Goal: Download file/media

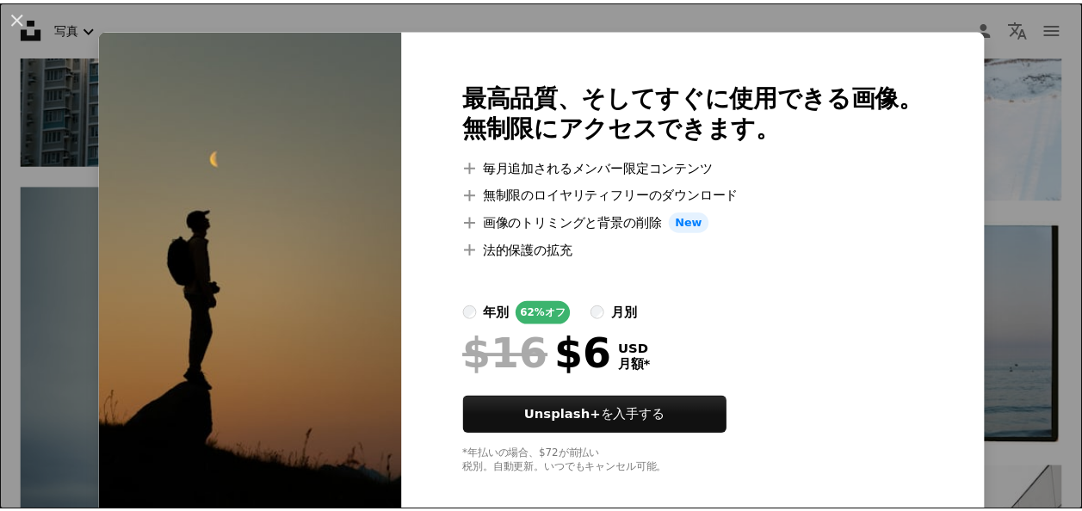
scroll to position [41, 0]
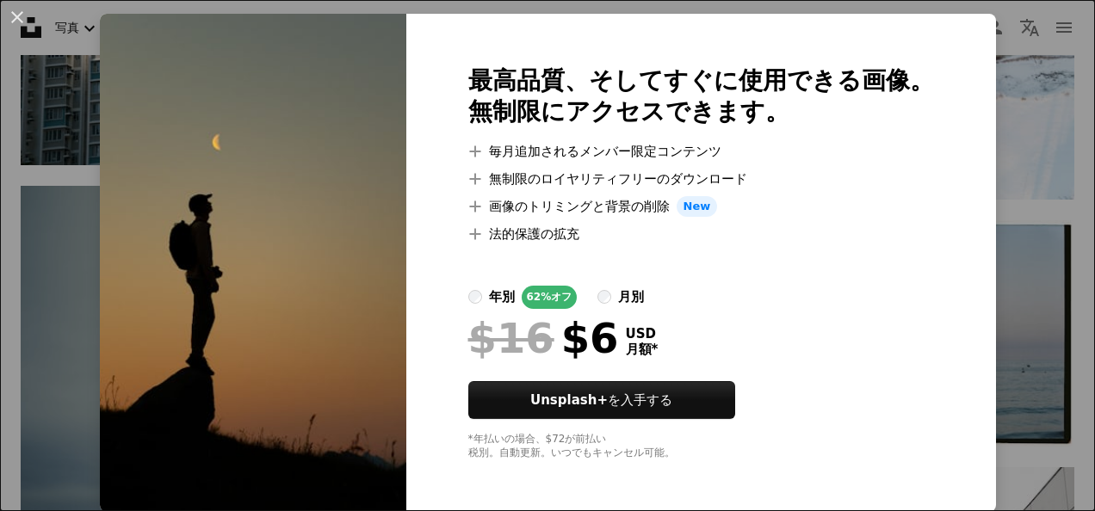
click at [1041, 213] on div "An X shape 最高品質、そしてすぐに使用できる画像。 無制限にアクセスできます。 A plus sign 毎月追加されるメンバー限定コンテンツ A p…" at bounding box center [547, 255] width 1095 height 511
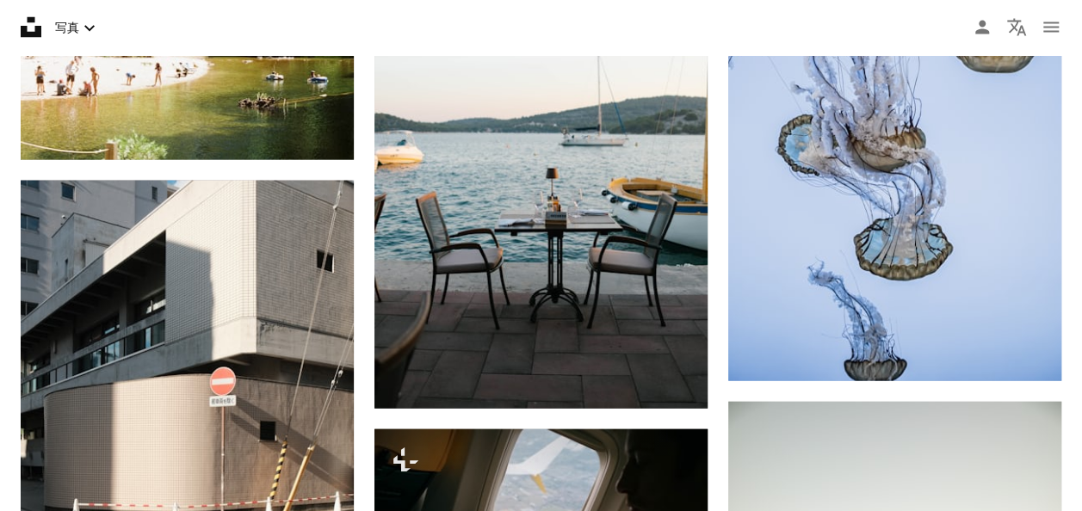
scroll to position [1765, 0]
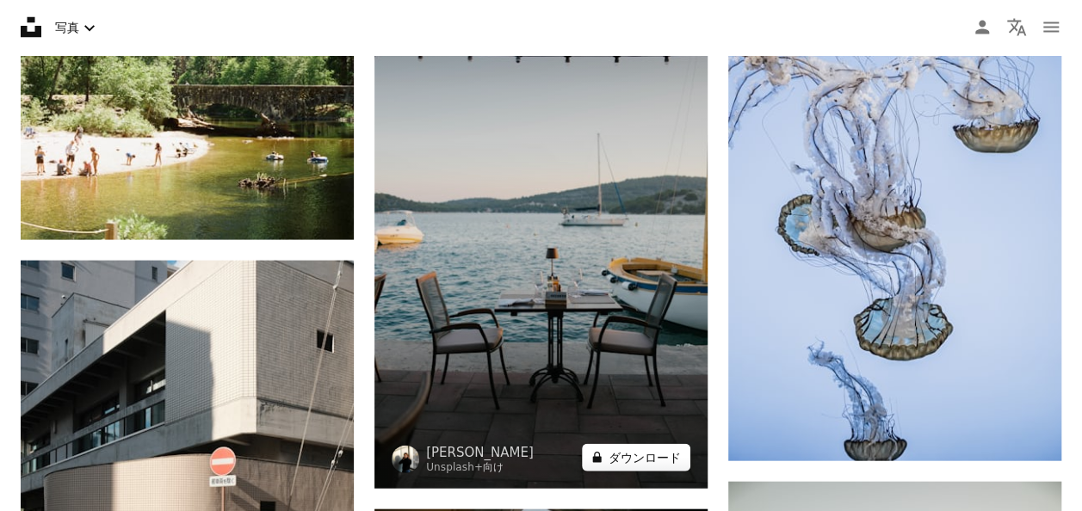
click at [646, 461] on button "A lock ダウンロード" at bounding box center [636, 458] width 108 height 28
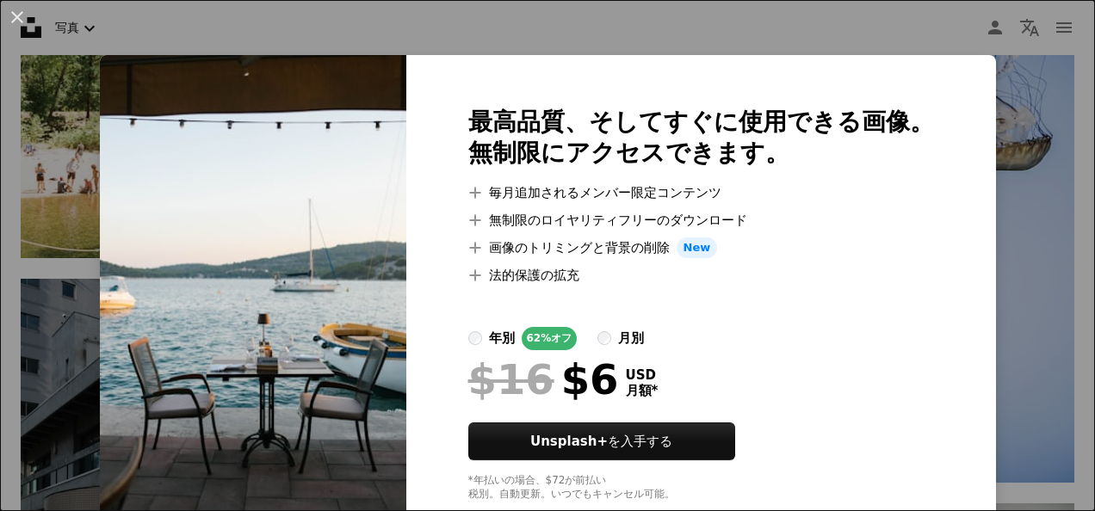
click at [886, 24] on div "An X shape 最高品質、そしてすぐに使用できる画像。 無制限にアクセスできます。 A plus sign 毎月追加されるメンバー限定コンテンツ A p…" at bounding box center [547, 255] width 1095 height 511
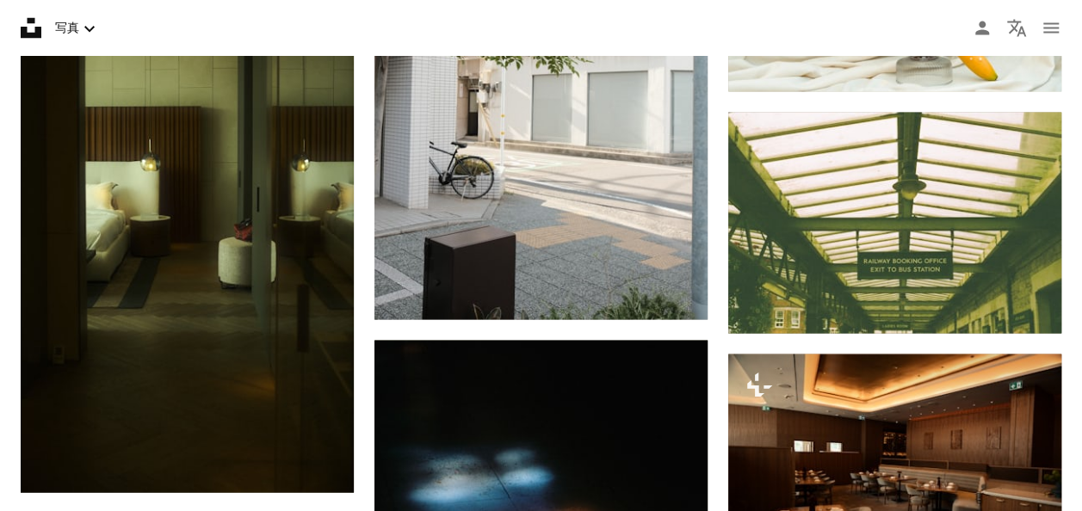
scroll to position [4755, 0]
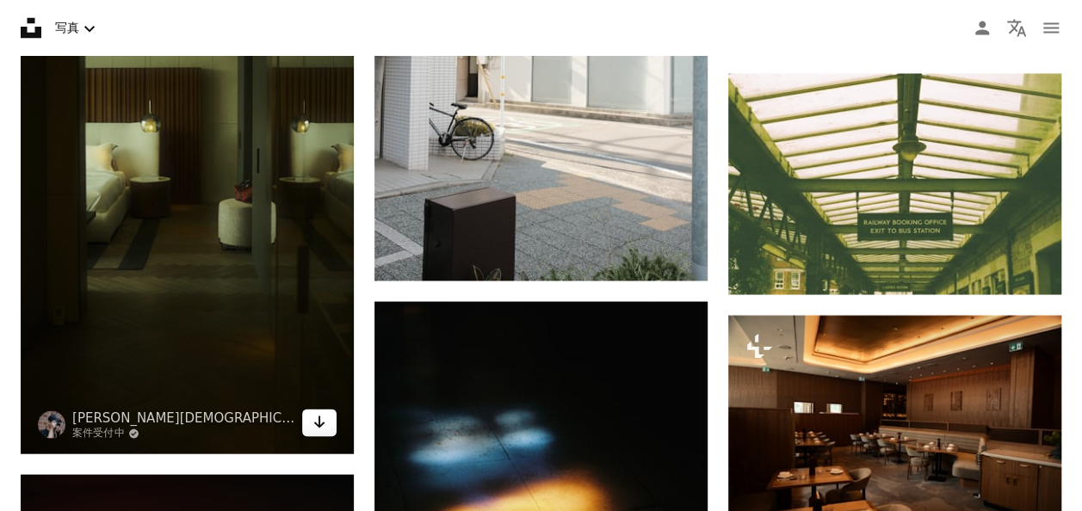
click at [309, 422] on link "Arrow pointing down" at bounding box center [319, 423] width 34 height 28
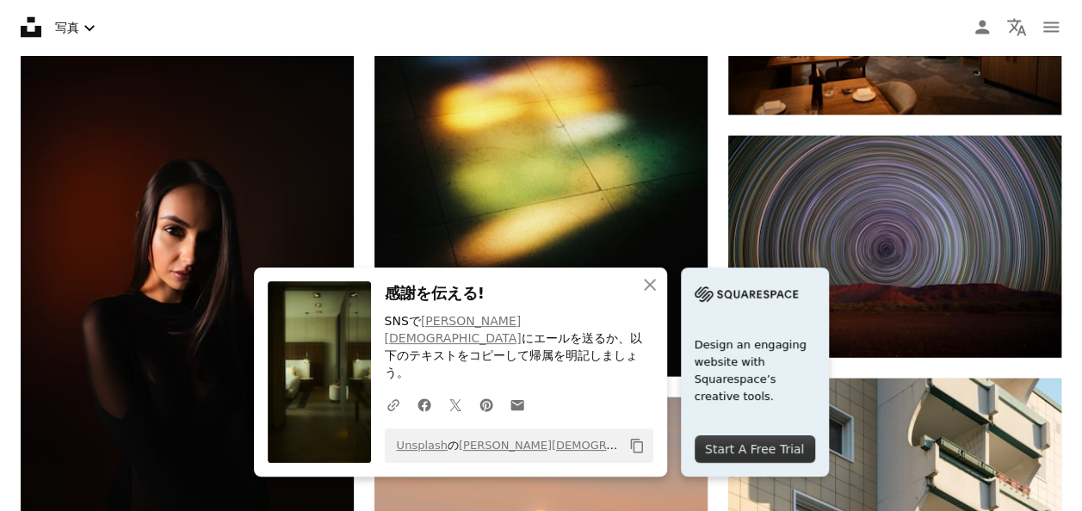
scroll to position [5187, 0]
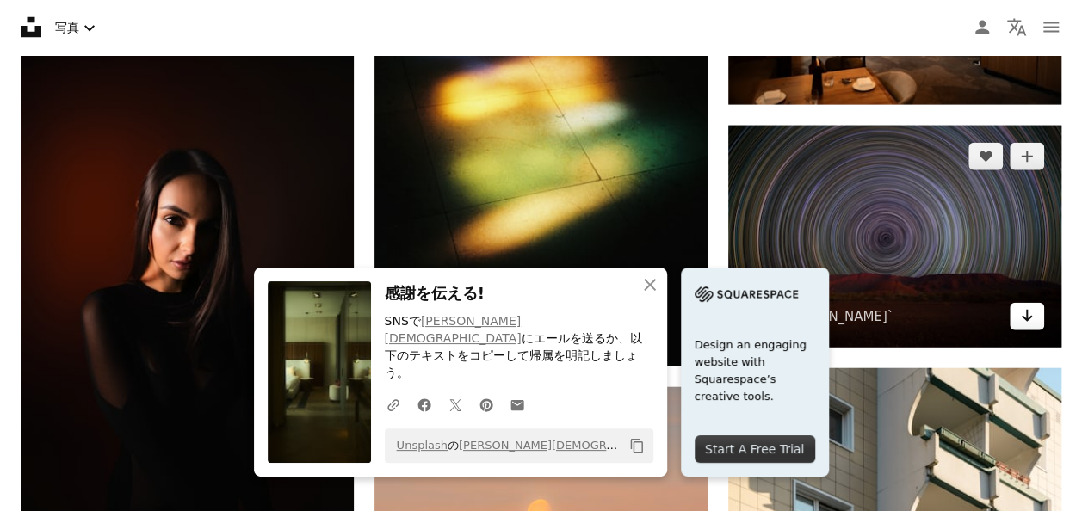
click at [1031, 315] on icon "ダウンロード" at bounding box center [1027, 316] width 11 height 12
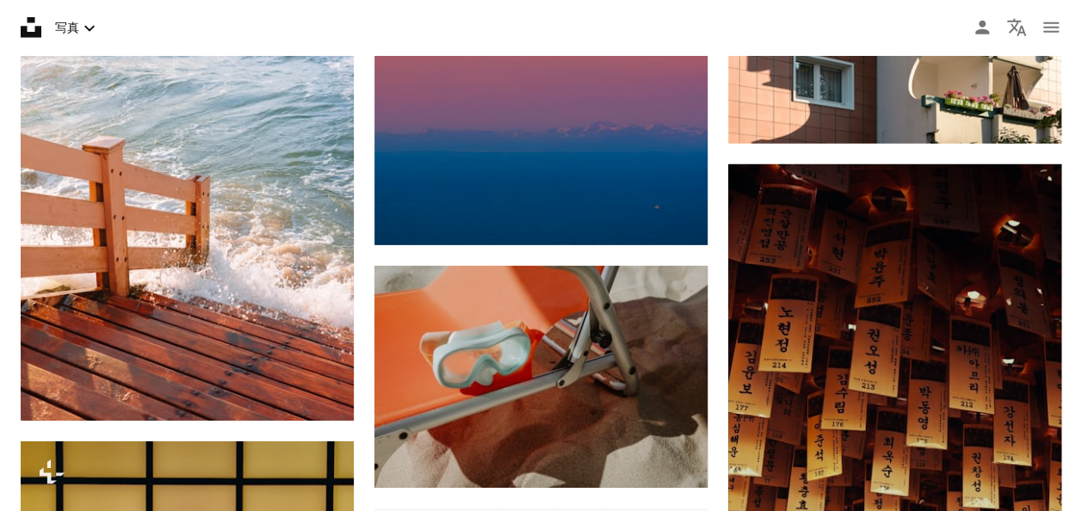
scroll to position [5886, 0]
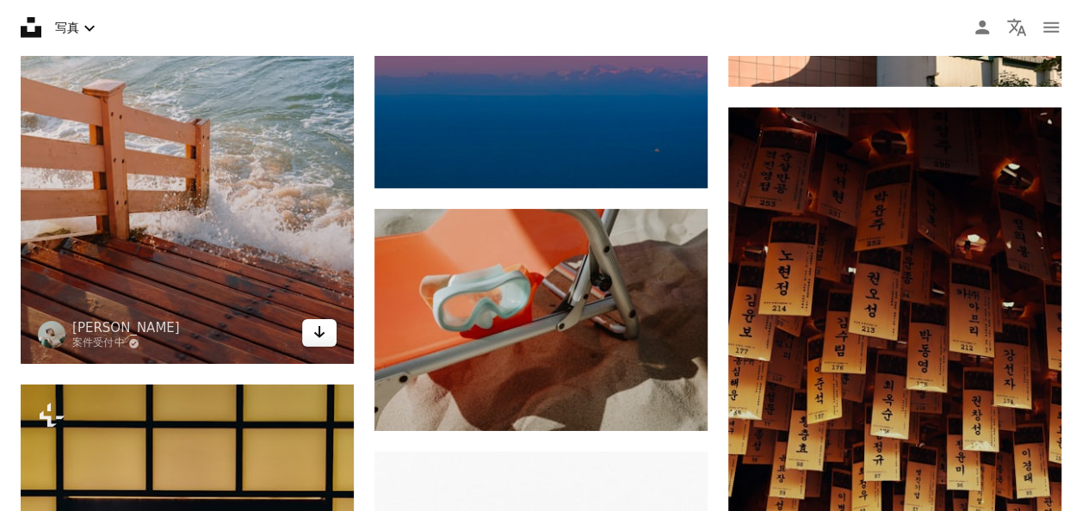
click at [331, 325] on link "Arrow pointing down" at bounding box center [319, 333] width 34 height 28
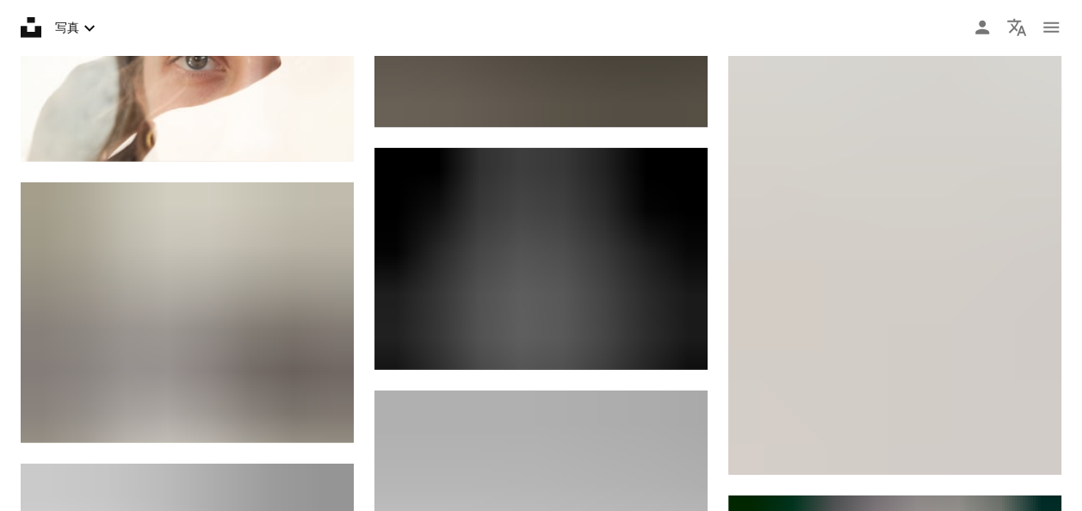
scroll to position [8961, 0]
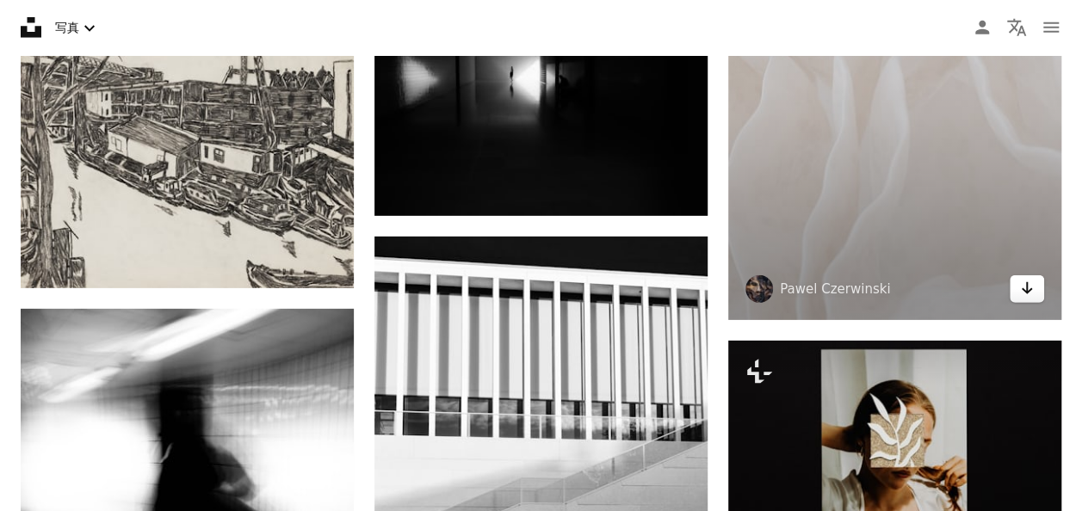
click at [1023, 281] on icon "Arrow pointing down" at bounding box center [1027, 288] width 14 height 21
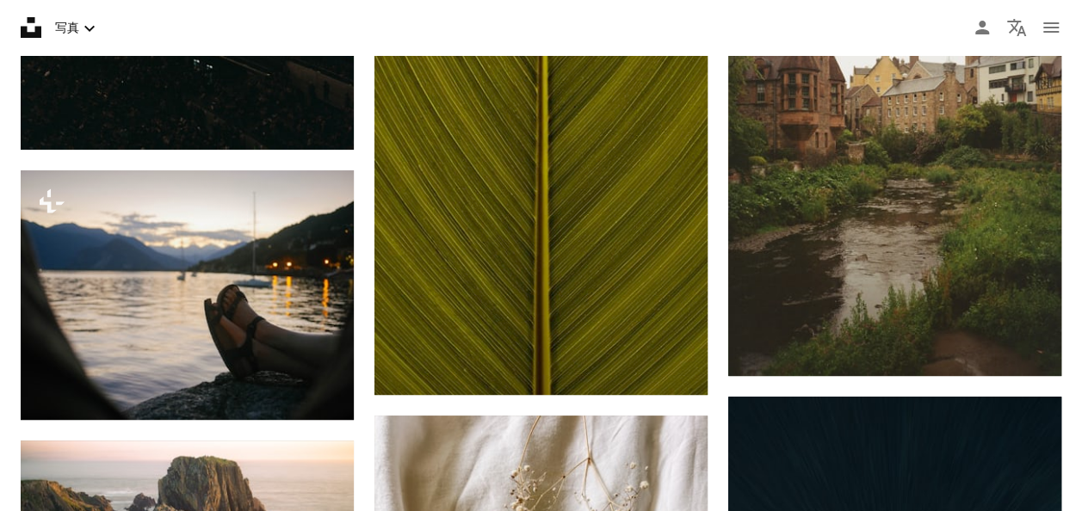
scroll to position [0, 0]
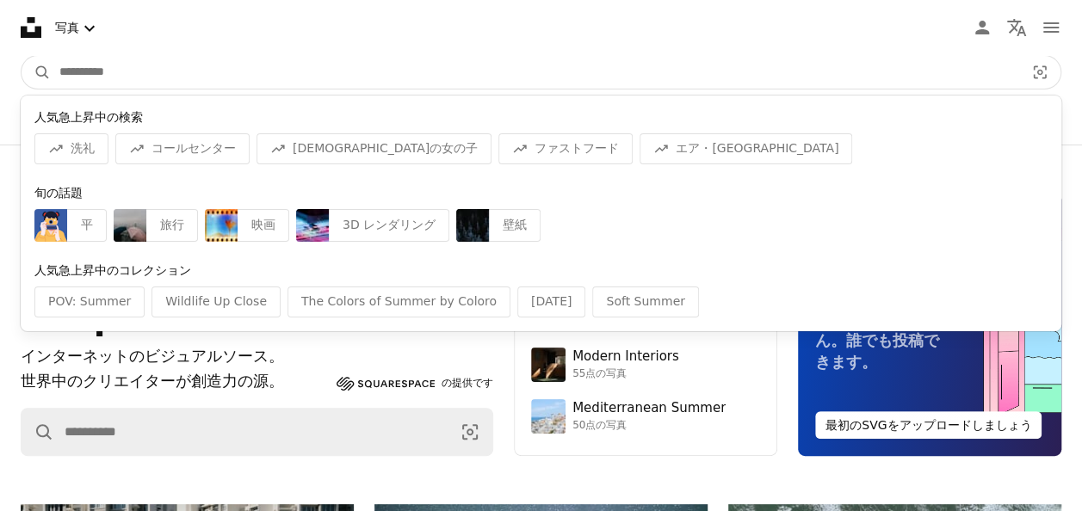
click at [97, 66] on input "サイト内でビジュアルを探す" at bounding box center [535, 72] width 968 height 33
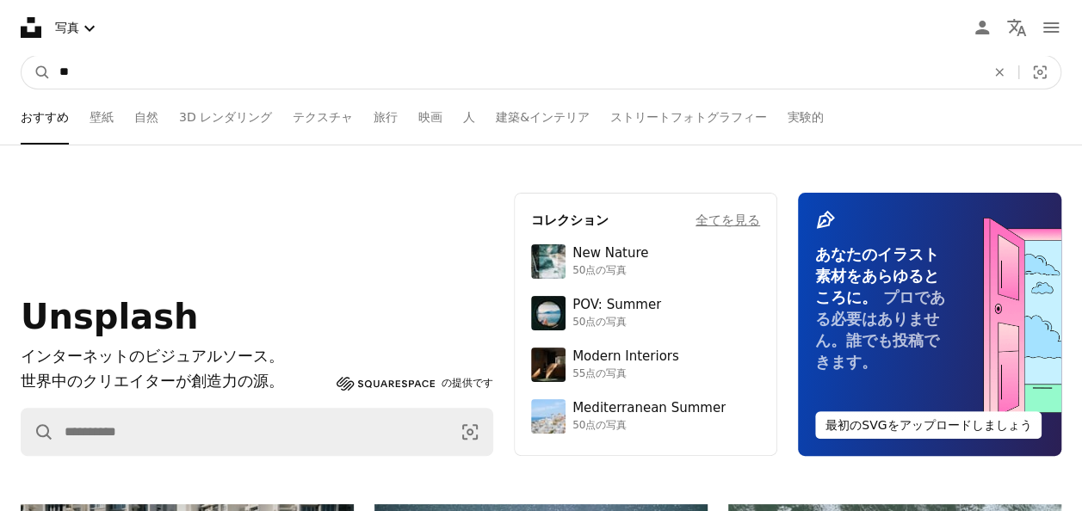
type input "**"
click at [22, 56] on button "A magnifying glass" at bounding box center [36, 72] width 29 height 33
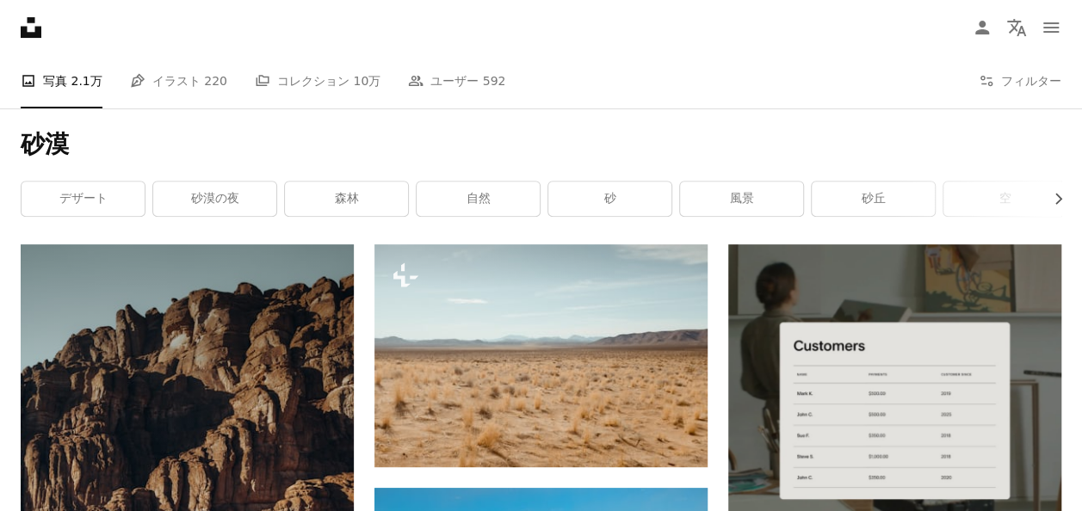
scroll to position [225, 0]
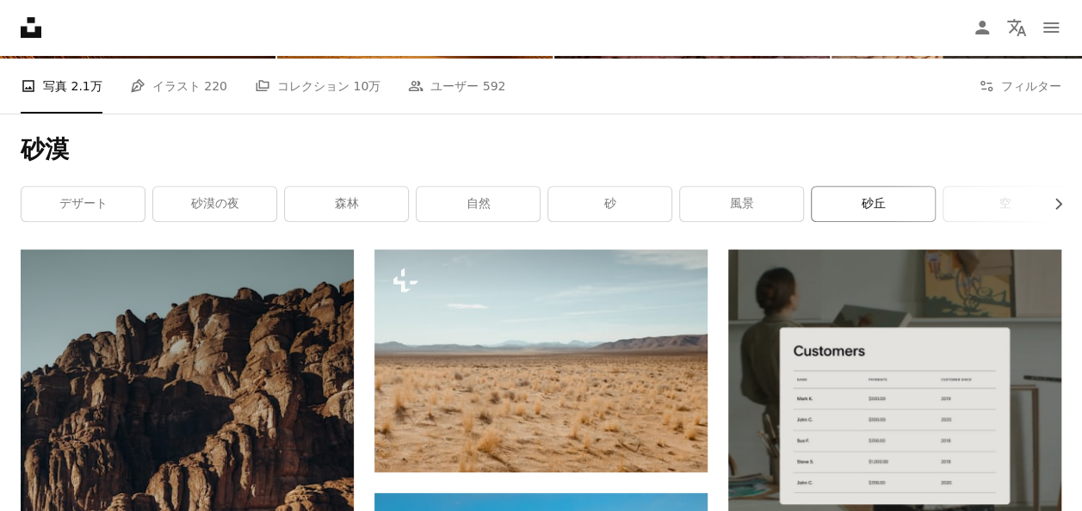
click at [864, 198] on link "砂丘" at bounding box center [873, 204] width 123 height 34
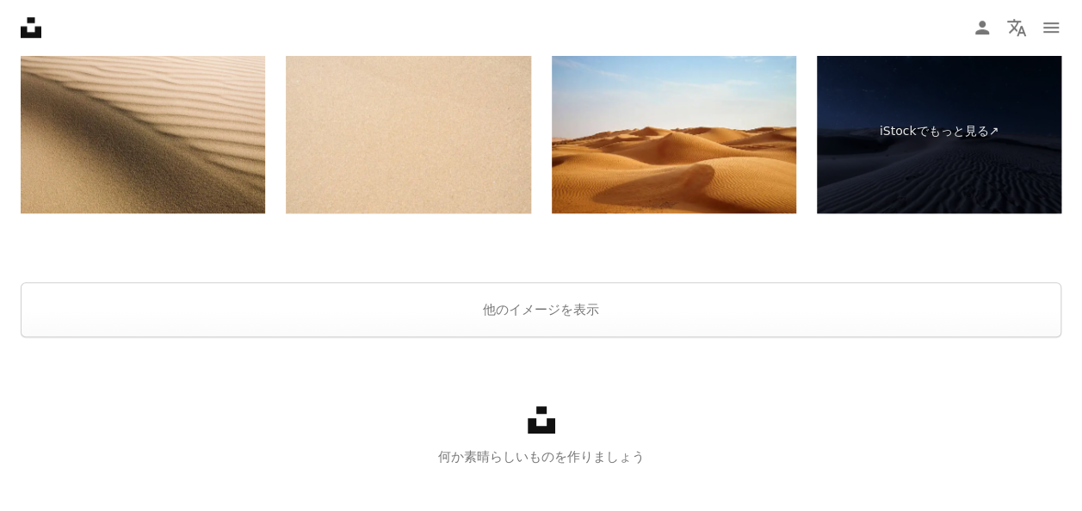
scroll to position [3920, 0]
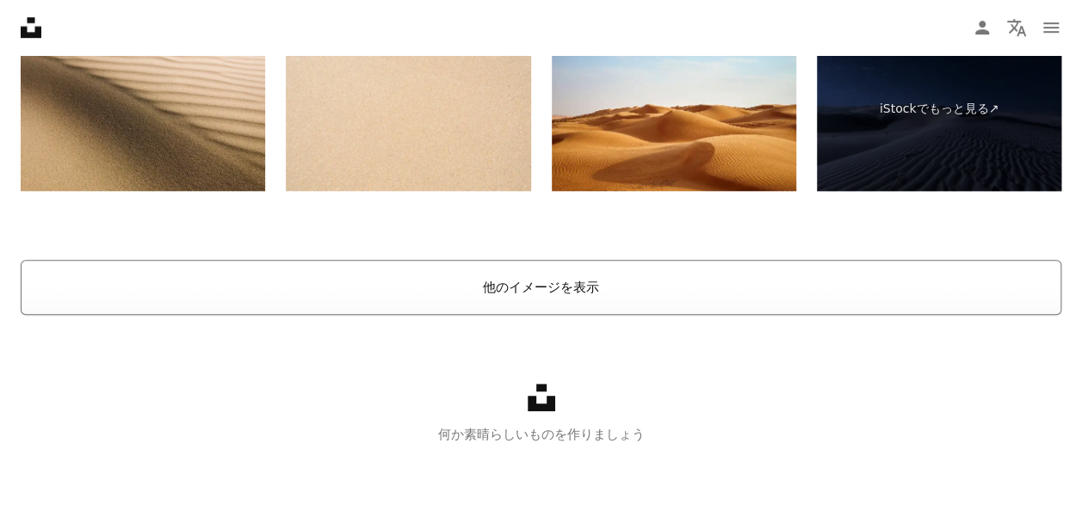
click at [549, 279] on button "他のイメージを表示" at bounding box center [541, 287] width 1041 height 55
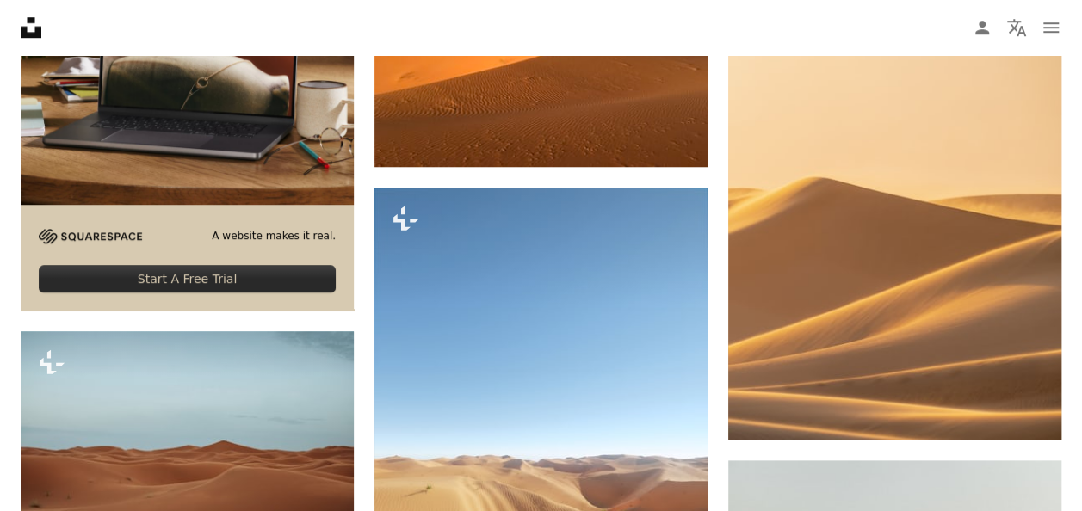
scroll to position [4044, 0]
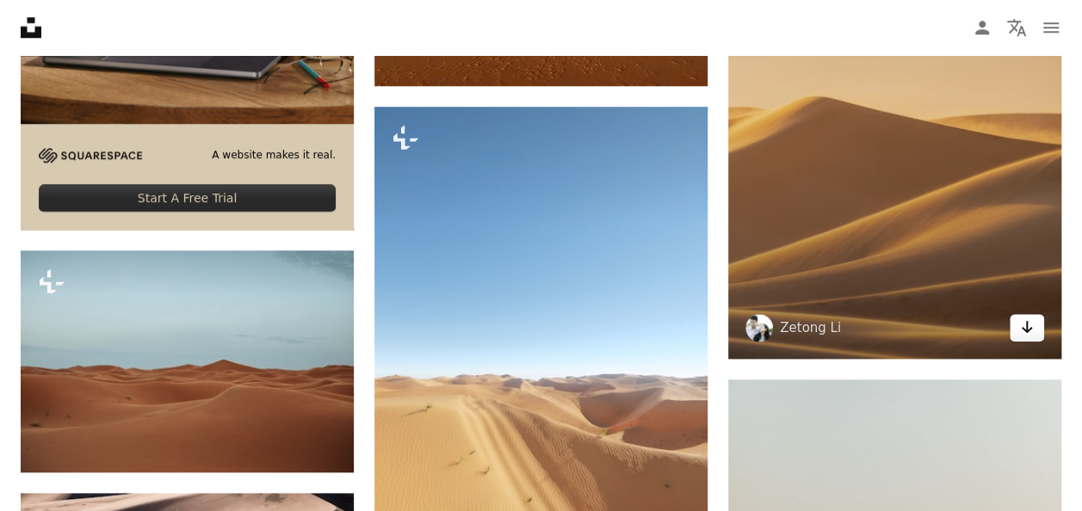
click at [1034, 326] on link "Arrow pointing down" at bounding box center [1027, 328] width 34 height 28
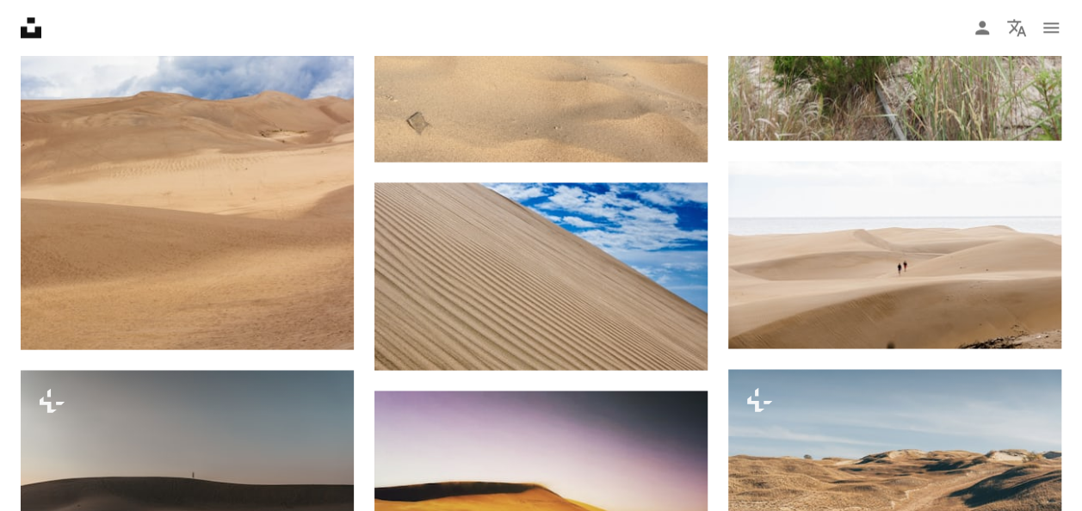
scroll to position [17798, 0]
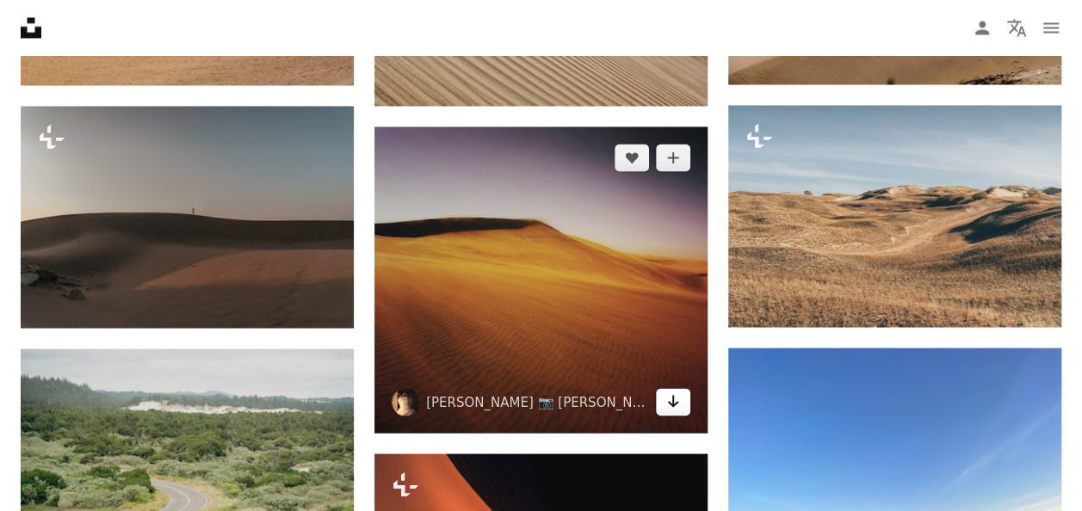
click at [671, 394] on icon "Arrow pointing down" at bounding box center [673, 401] width 14 height 21
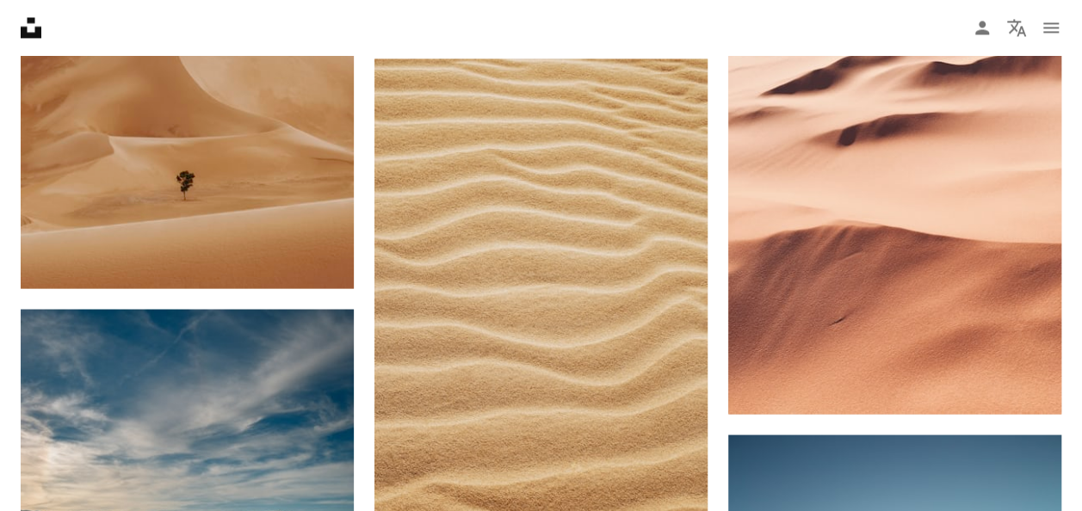
scroll to position [0, 0]
